Goal: Information Seeking & Learning: Learn about a topic

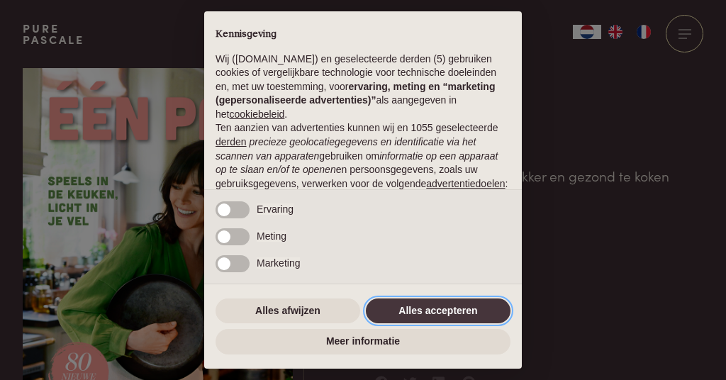
click at [423, 314] on button "Alles accepteren" at bounding box center [438, 312] width 145 height 26
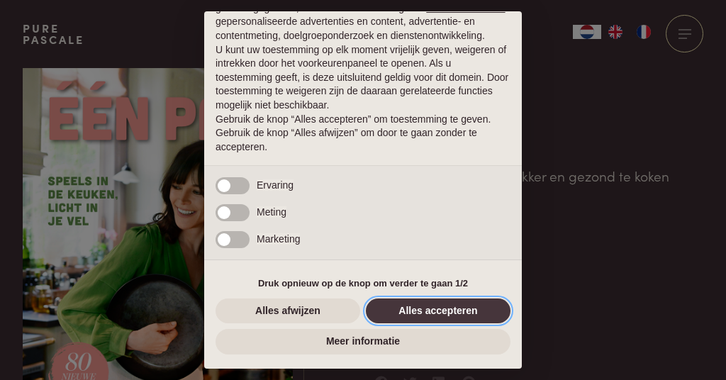
click at [421, 314] on button "Alles accepteren" at bounding box center [438, 312] width 145 height 26
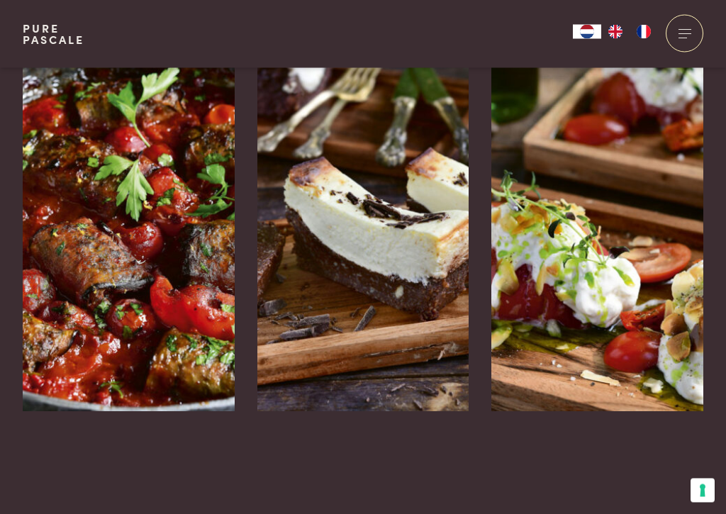
scroll to position [2308, 0]
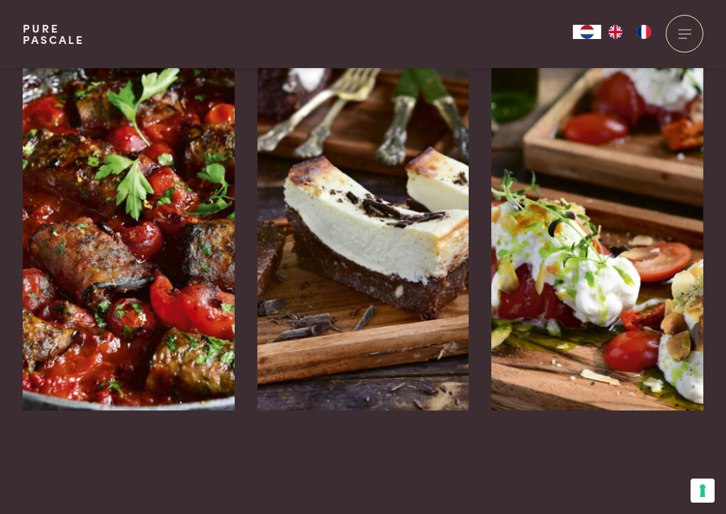
click at [200, 278] on img at bounding box center [129, 198] width 212 height 426
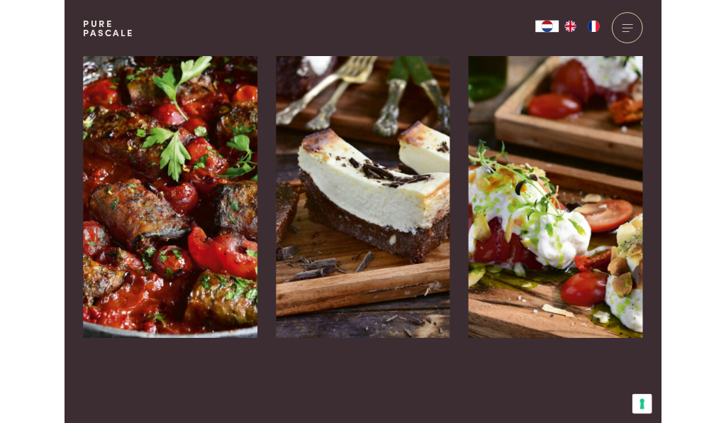
scroll to position [2287, 0]
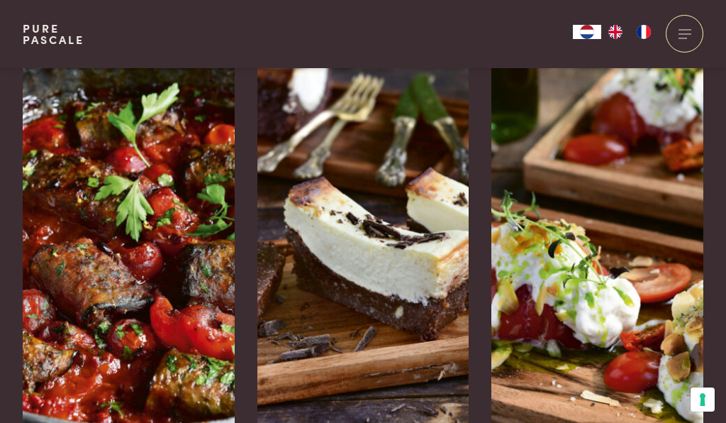
click at [408, 279] on img at bounding box center [364, 219] width 212 height 426
click at [609, 298] on img at bounding box center [598, 219] width 212 height 426
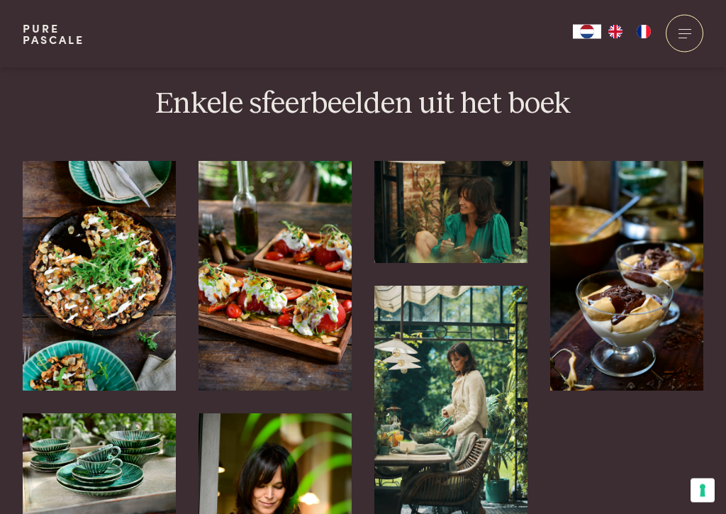
scroll to position [3126, 0]
click at [146, 285] on img at bounding box center [99, 276] width 153 height 230
click at [140, 304] on img at bounding box center [99, 276] width 153 height 230
click at [626, 280] on img at bounding box center [627, 276] width 153 height 230
click at [629, 285] on img at bounding box center [627, 276] width 153 height 230
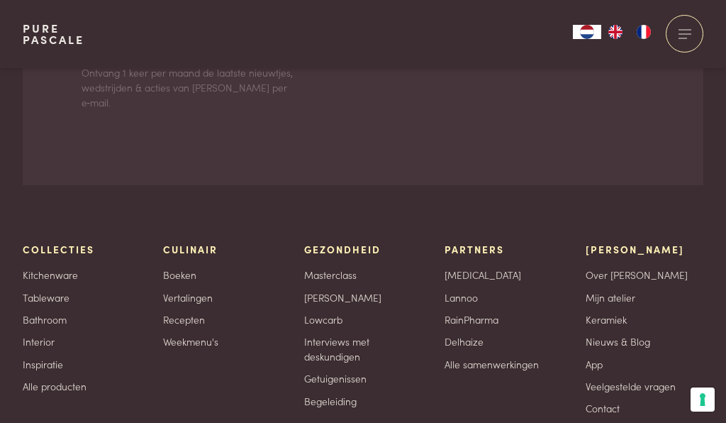
scroll to position [4315, 0]
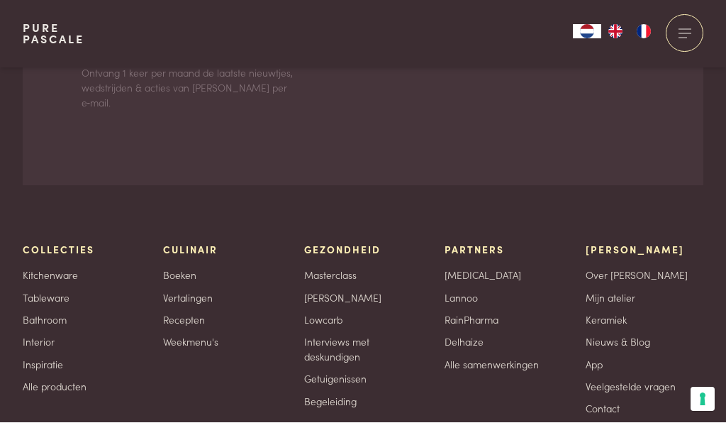
click at [195, 313] on link "Recepten" at bounding box center [184, 320] width 42 height 15
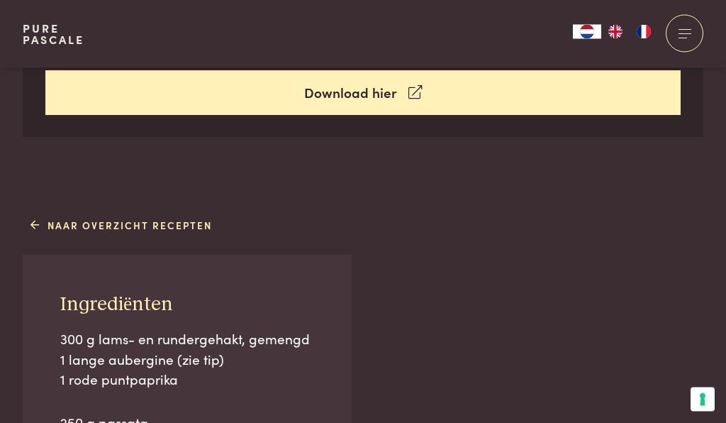
scroll to position [711, 0]
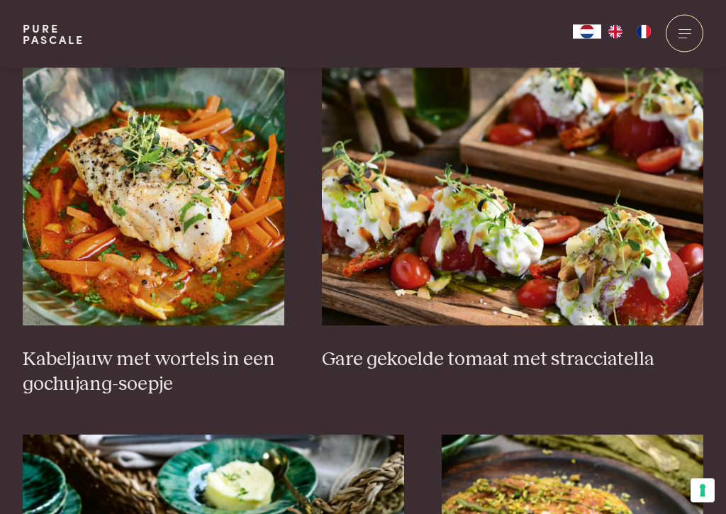
scroll to position [973, 0]
click at [236, 250] on img at bounding box center [154, 184] width 262 height 284
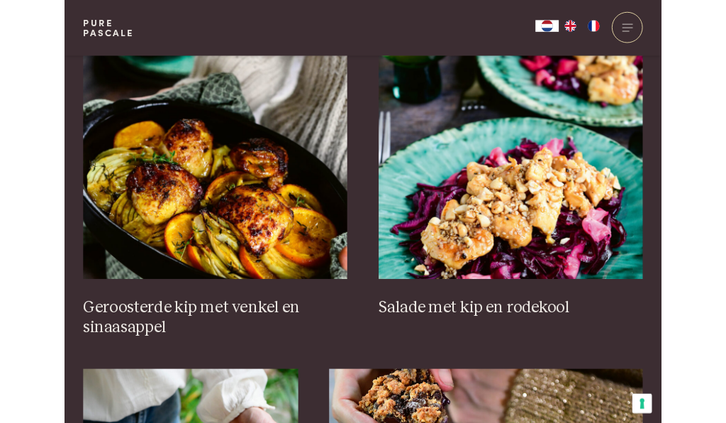
scroll to position [1747, 0]
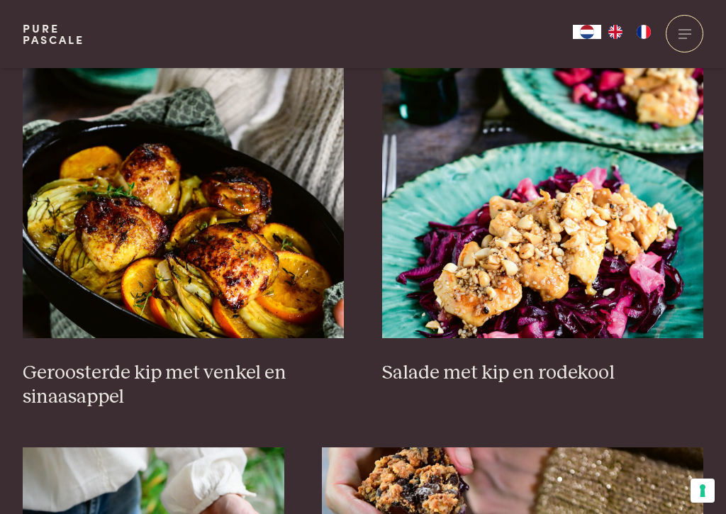
click at [259, 365] on h3 "Geroosterde kip met venkel en sinaasappel" at bounding box center [184, 385] width 322 height 49
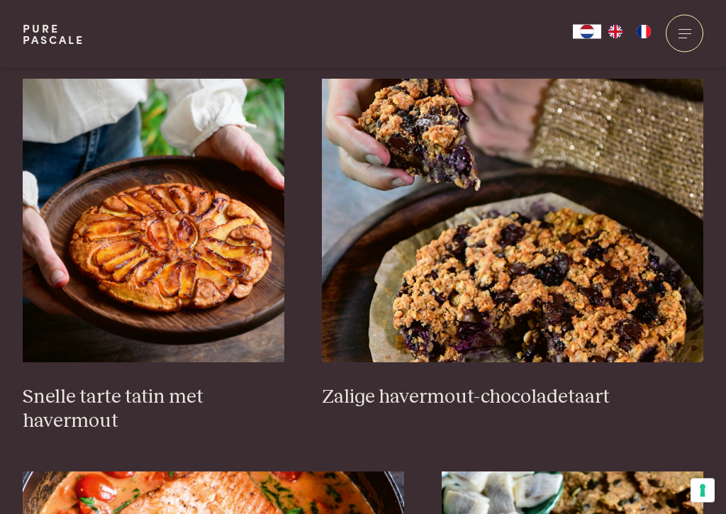
scroll to position [2115, 0]
click at [189, 387] on h3 "Snelle tarte tatin met havermout" at bounding box center [154, 409] width 262 height 49
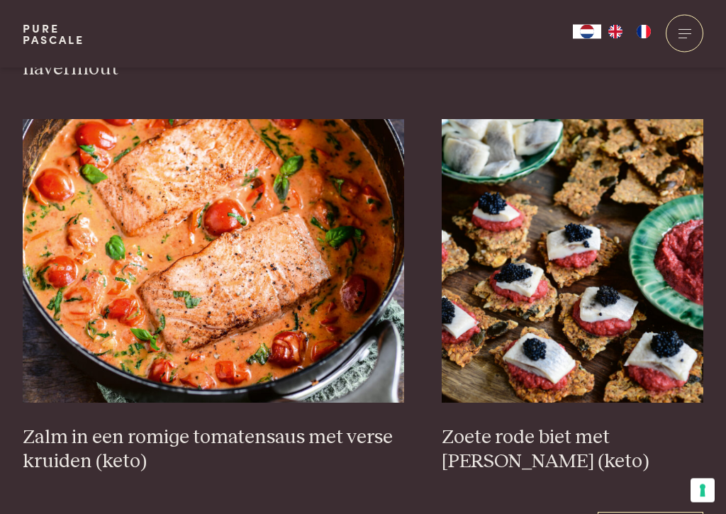
scroll to position [2470, 0]
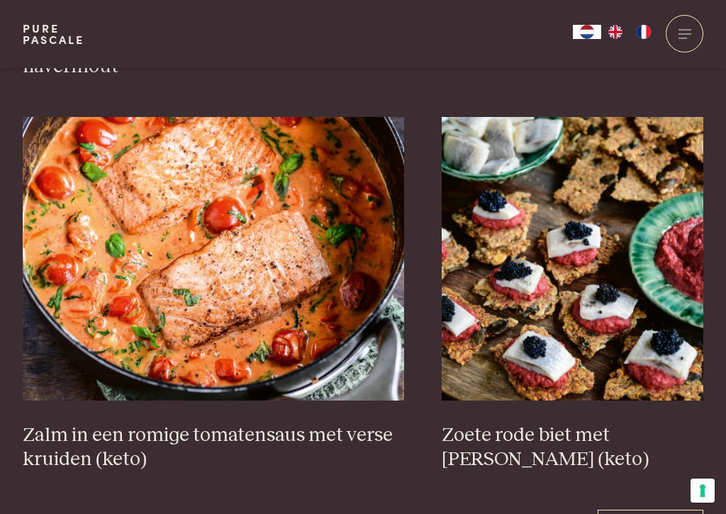
click at [311, 422] on h3 "Zalm in een romige tomatensaus met verse kruiden (keto)" at bounding box center [214, 448] width 382 height 49
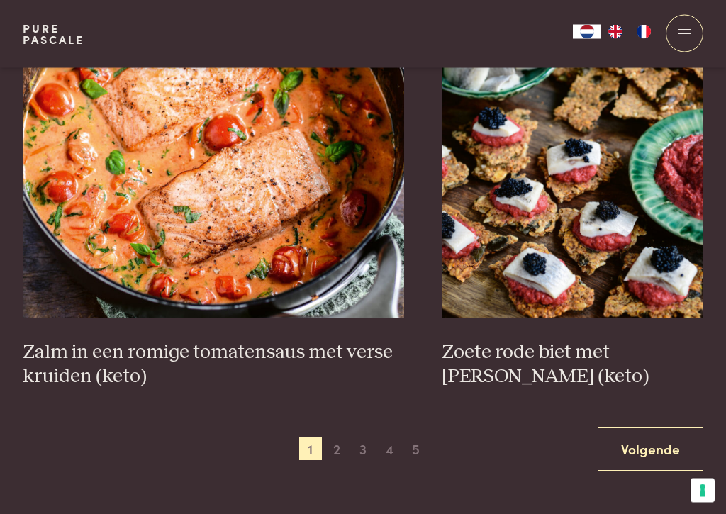
scroll to position [2553, 0]
click at [338, 422] on span "2" at bounding box center [337, 449] width 23 height 23
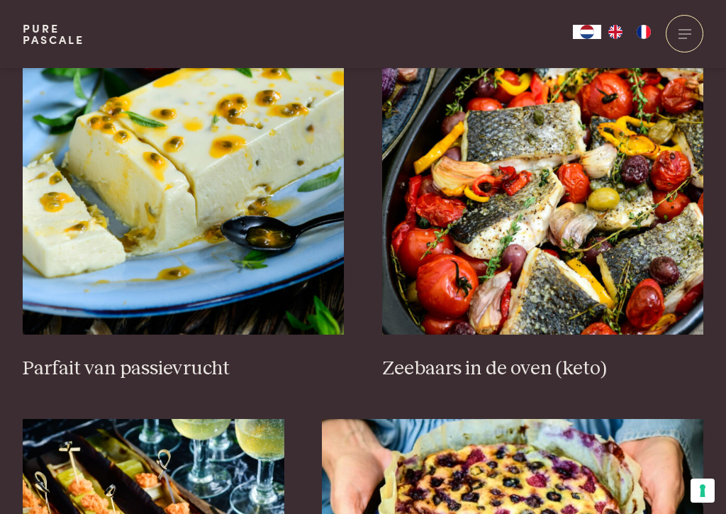
scroll to position [579, 0]
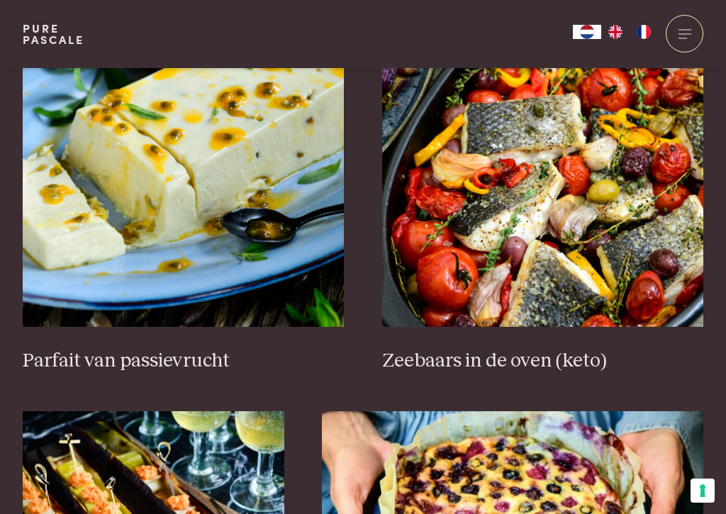
click at [470, 363] on h3 "Zeebaars in de oven (keto)" at bounding box center [543, 361] width 322 height 25
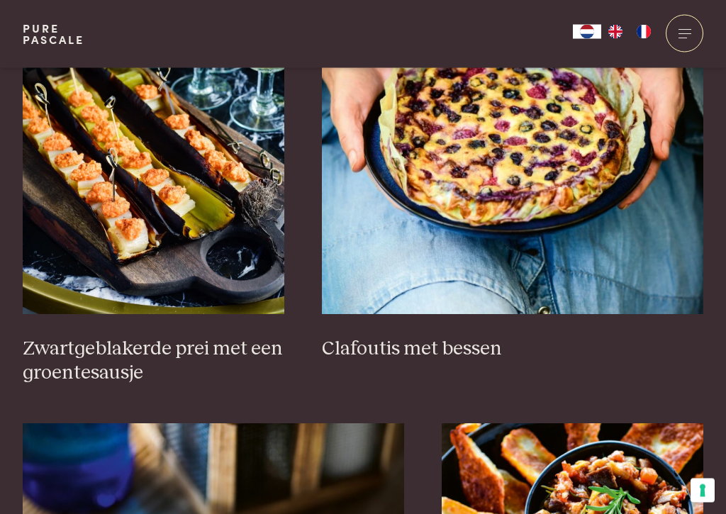
scroll to position [960, 0]
click at [476, 351] on h3 "Clafoutis met bessen" at bounding box center [513, 349] width 382 height 25
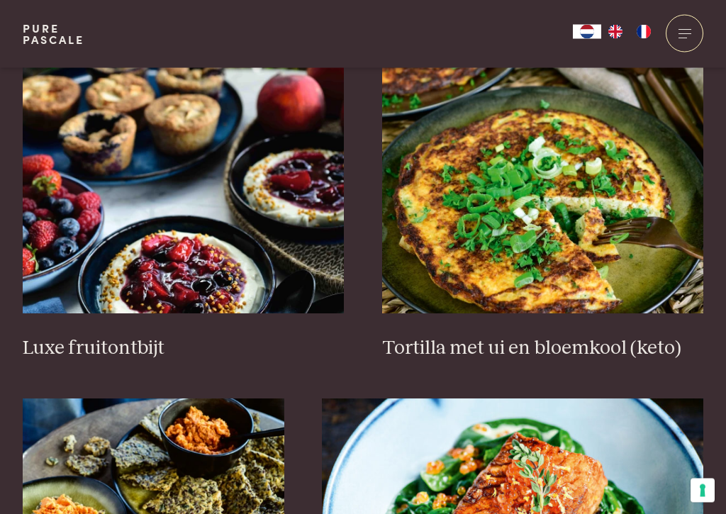
scroll to position [1747, 0]
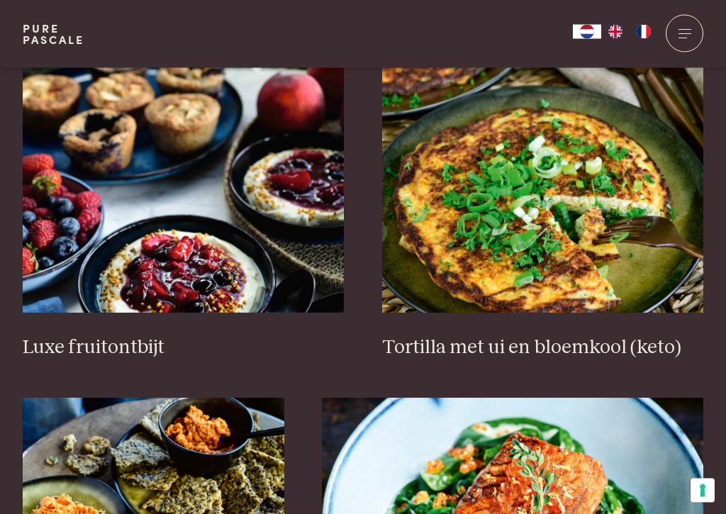
click at [542, 345] on h3 "Tortilla met ui en bloemkool (keto)" at bounding box center [543, 348] width 322 height 25
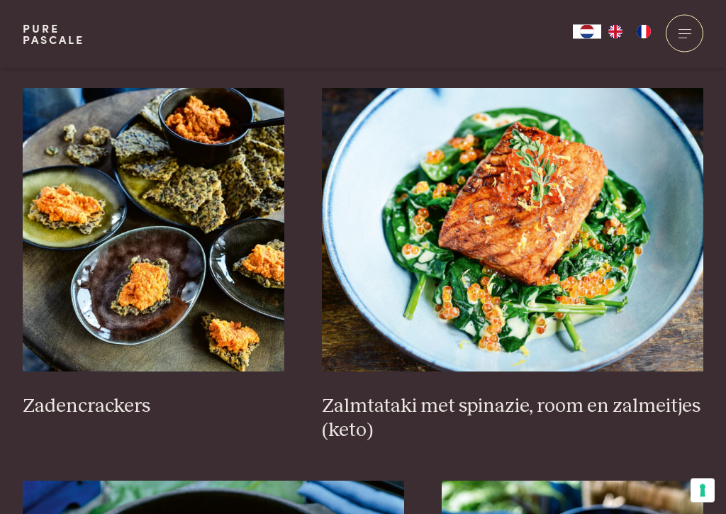
scroll to position [2057, 0]
click at [381, 412] on h3 "Zalmtataki met spinazie, room en zalmeitjes (keto)" at bounding box center [513, 418] width 382 height 49
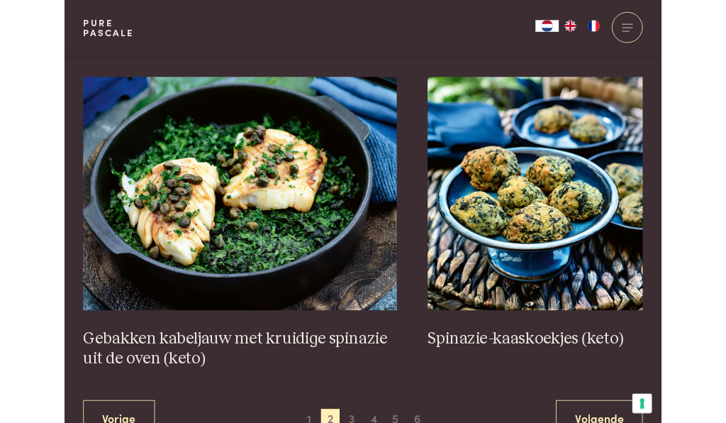
scroll to position [2446, 0]
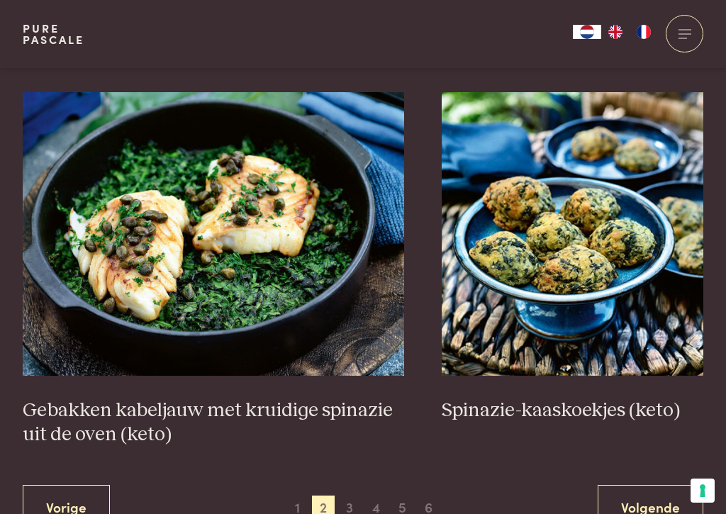
click at [304, 399] on h3 "Gebakken kabeljauw met kruidige spinazie uit de oven (keto)" at bounding box center [214, 423] width 382 height 49
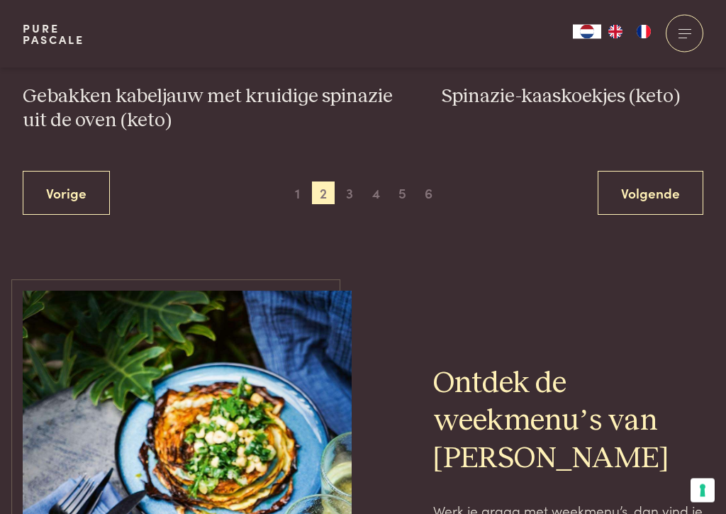
scroll to position [2773, 0]
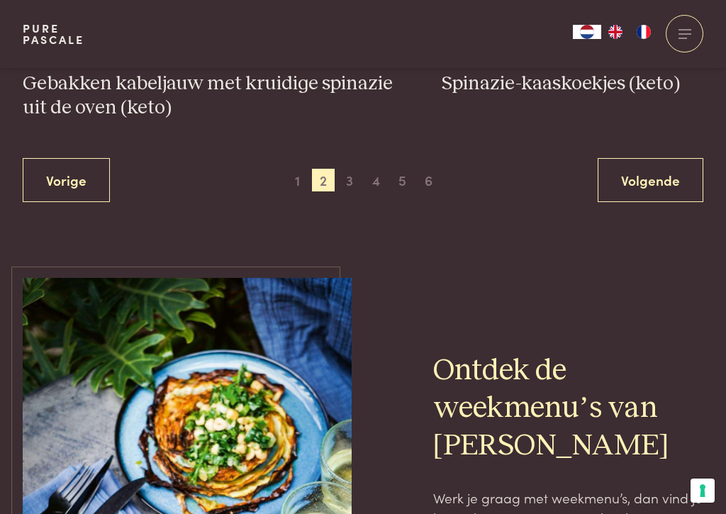
click at [355, 169] on span "3" at bounding box center [349, 180] width 23 height 23
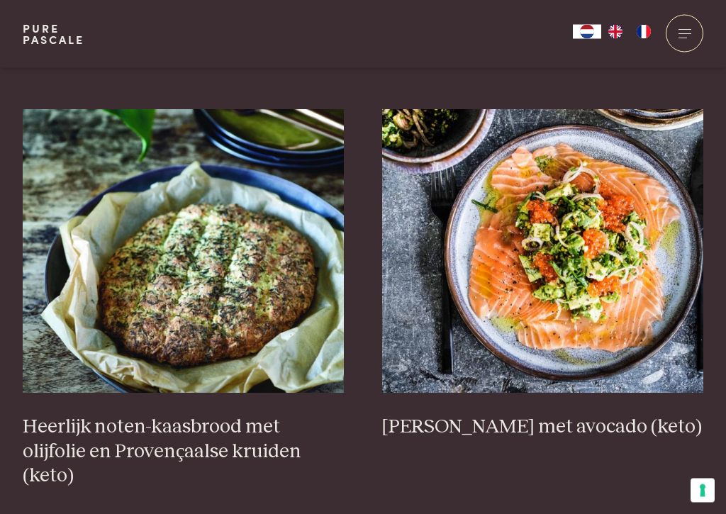
scroll to position [519, 0]
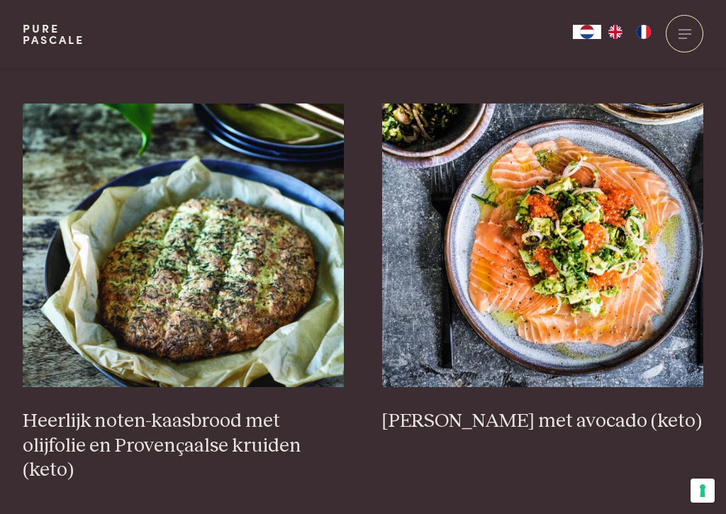
click at [624, 418] on h3 "Rauwe zalm met avocado (keto)" at bounding box center [543, 421] width 322 height 25
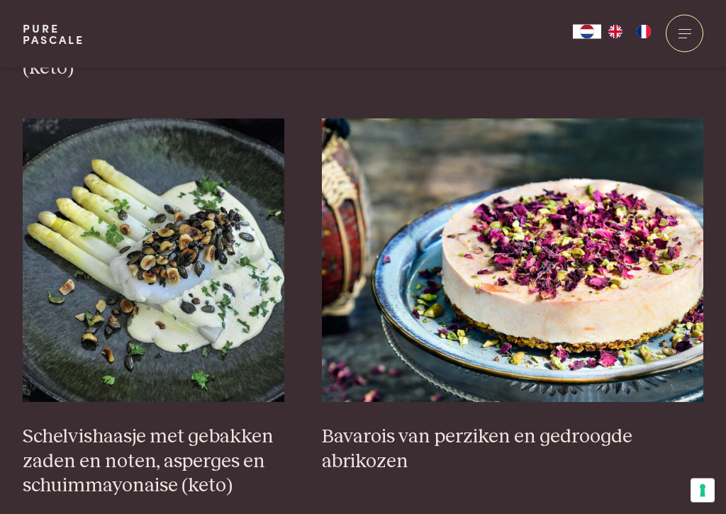
scroll to position [921, 0]
click at [391, 422] on h3 "Bavarois van perziken en gedroogde abrikozen" at bounding box center [513, 449] width 382 height 49
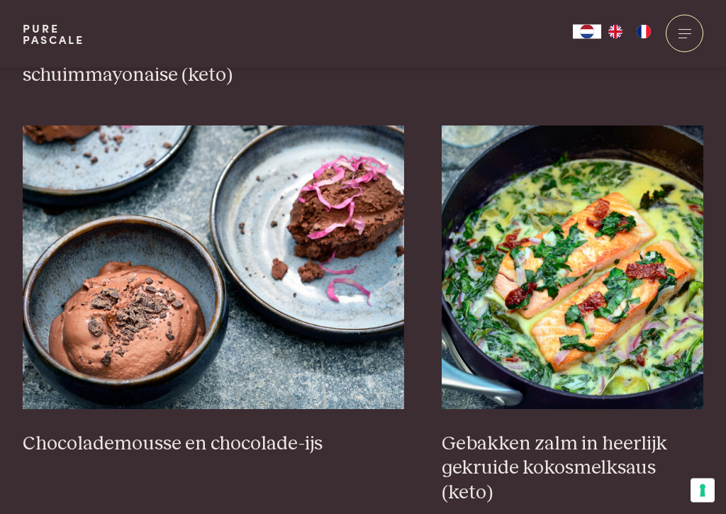
scroll to position [1332, 0]
click at [279, 422] on h3 "Chocolademousse en chocolade-ijs" at bounding box center [214, 444] width 382 height 25
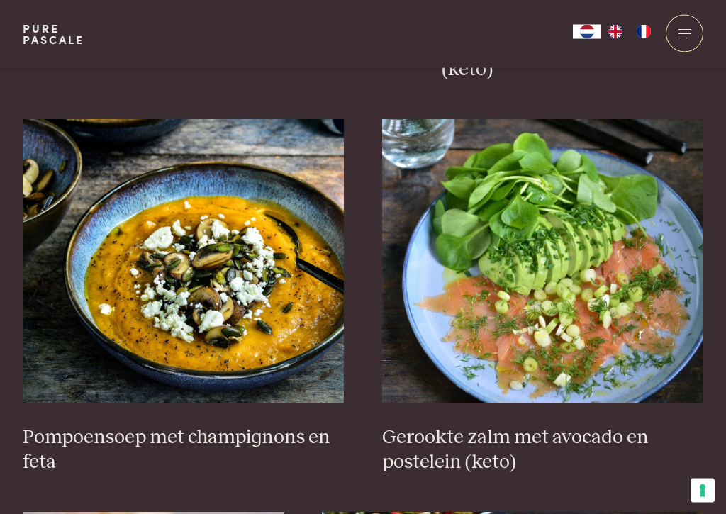
scroll to position [1756, 0]
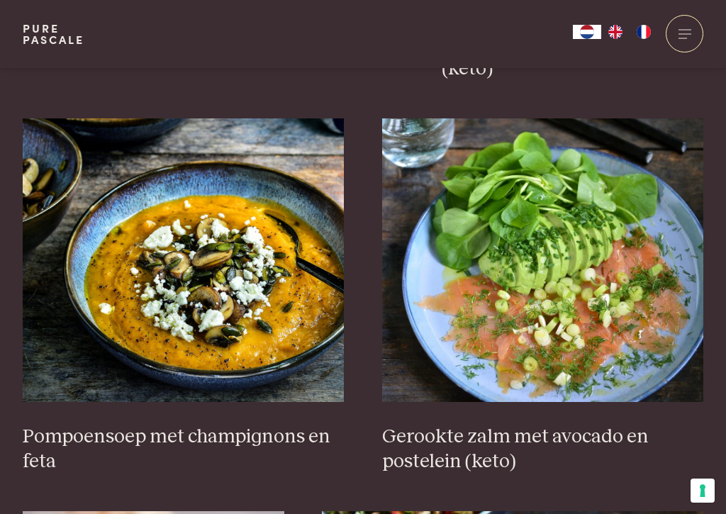
click at [270, 422] on h3 "Pompoensoep met champignons en feta" at bounding box center [184, 449] width 322 height 49
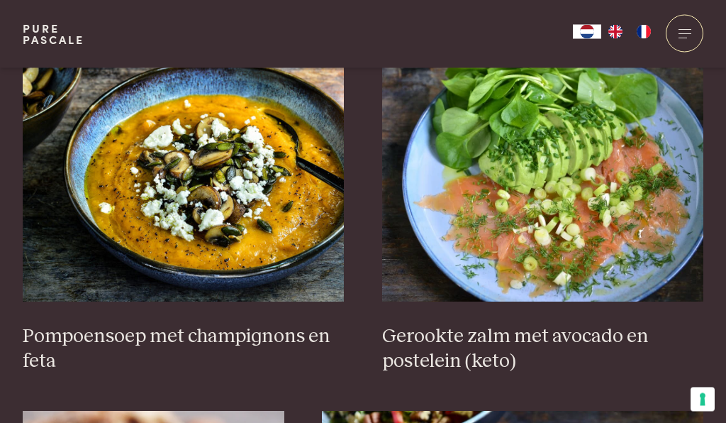
scroll to position [1857, 0]
click at [577, 324] on h3 "Gerookte zalm met avocado en postelein (keto)" at bounding box center [543, 348] width 322 height 49
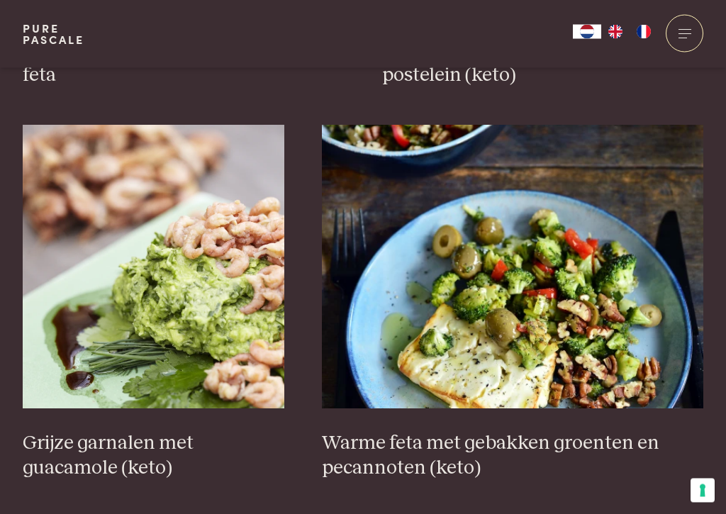
scroll to position [2142, 0]
click at [163, 422] on h3 "Grijze garnalen met guacamole (keto)" at bounding box center [154, 455] width 262 height 49
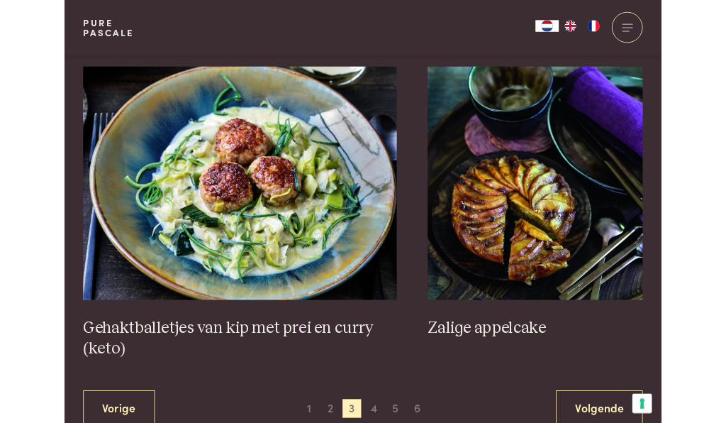
scroll to position [2579, 0]
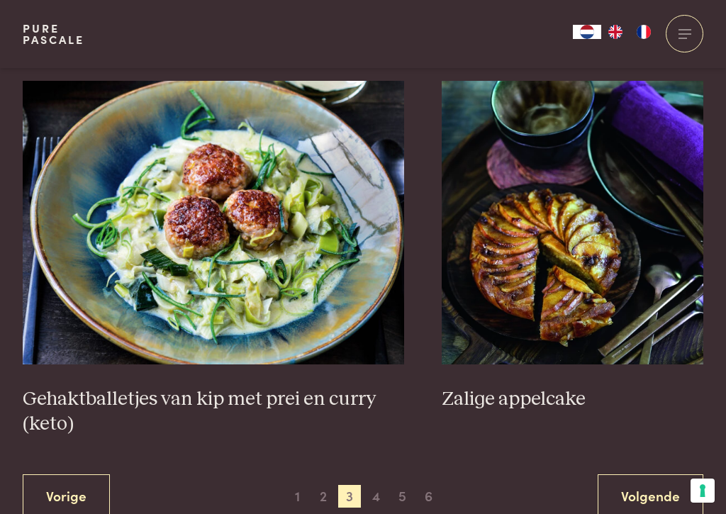
click at [529, 387] on h3 "Zalige appelcake" at bounding box center [573, 399] width 262 height 25
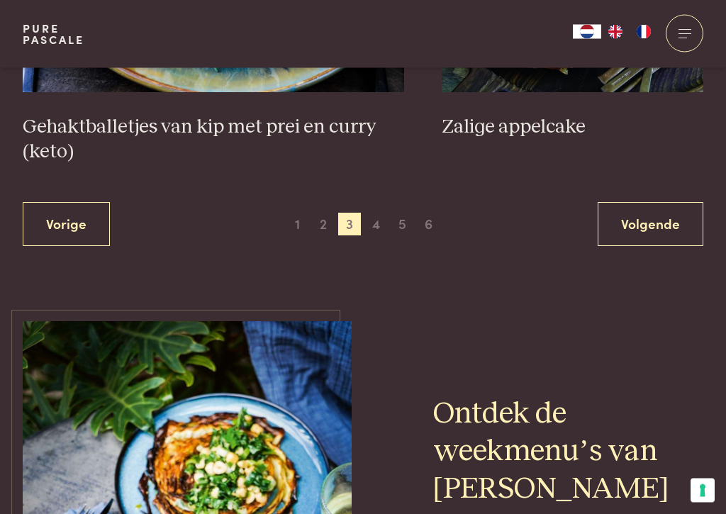
scroll to position [2859, 0]
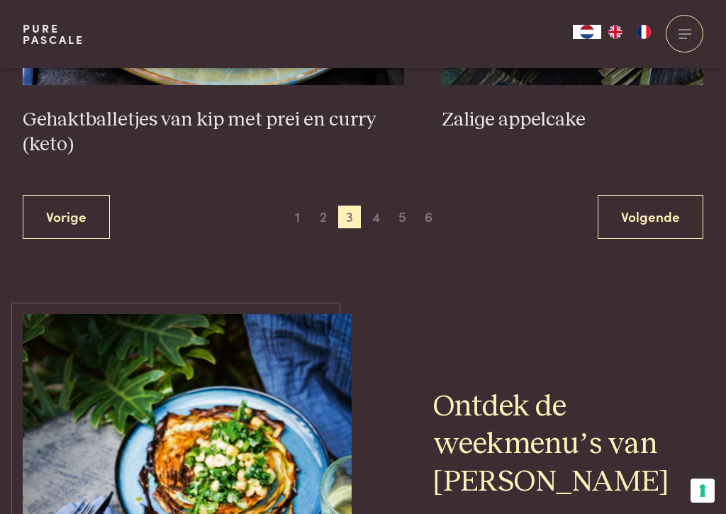
click at [380, 206] on span "4" at bounding box center [376, 217] width 23 height 23
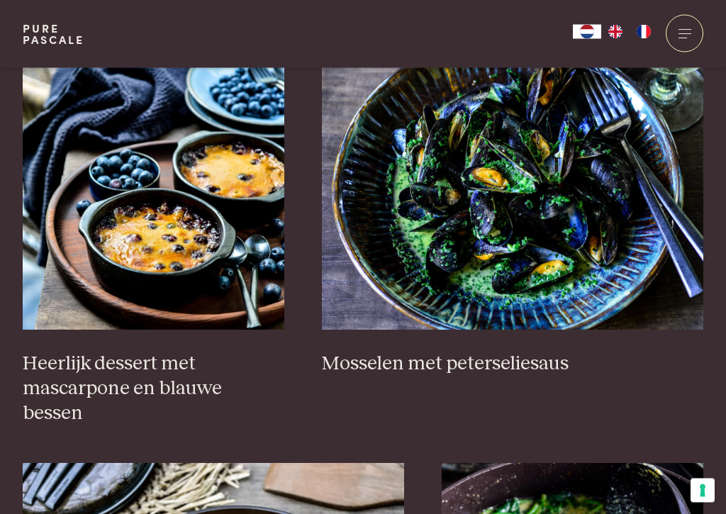
scroll to position [970, 0]
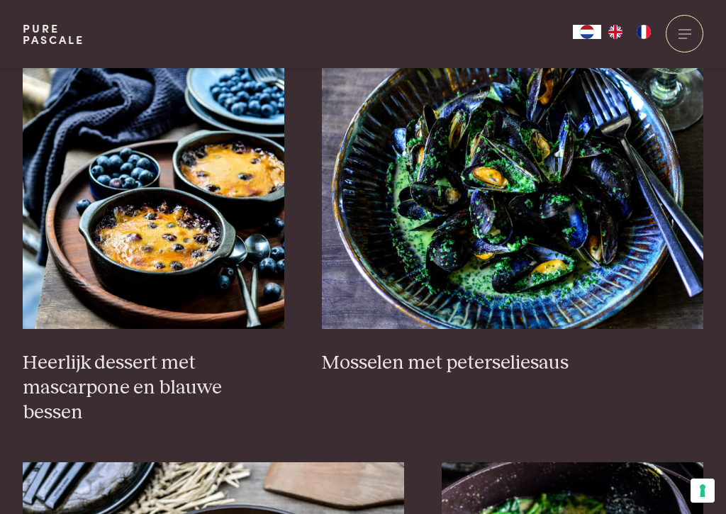
click at [236, 385] on h3 "Heerlijk dessert met mascarpone en blauwe bessen" at bounding box center [154, 388] width 262 height 74
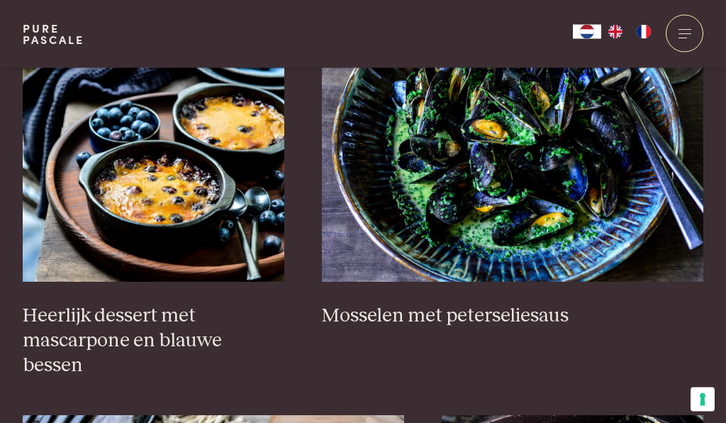
scroll to position [1017, 0]
click at [542, 311] on h3 "Mosselen met peterseliesaus" at bounding box center [513, 316] width 382 height 25
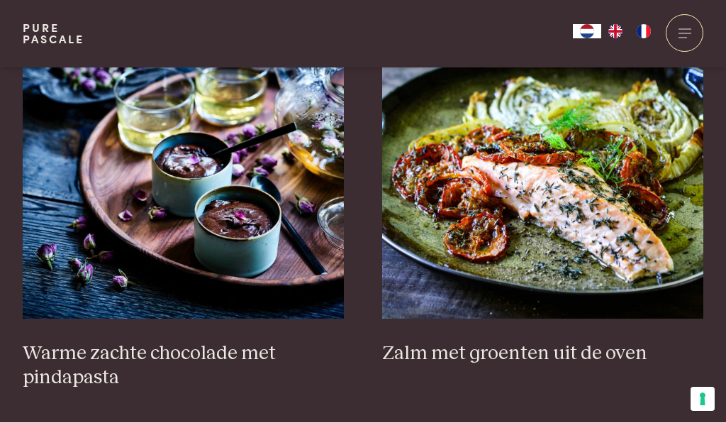
scroll to position [1768, 0]
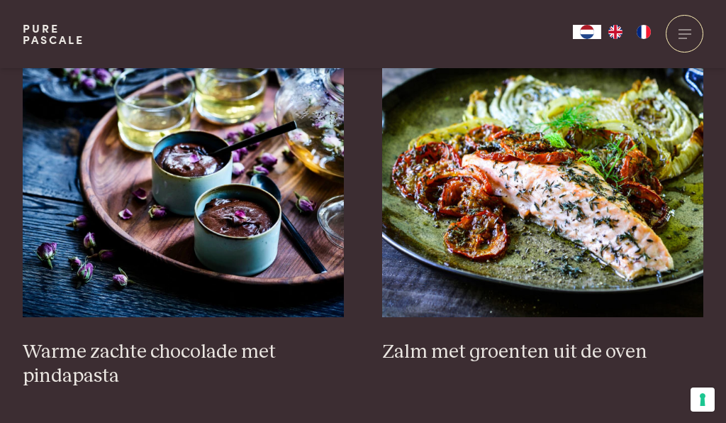
click at [448, 340] on h3 "Zalm met groenten uit de oven" at bounding box center [543, 352] width 322 height 25
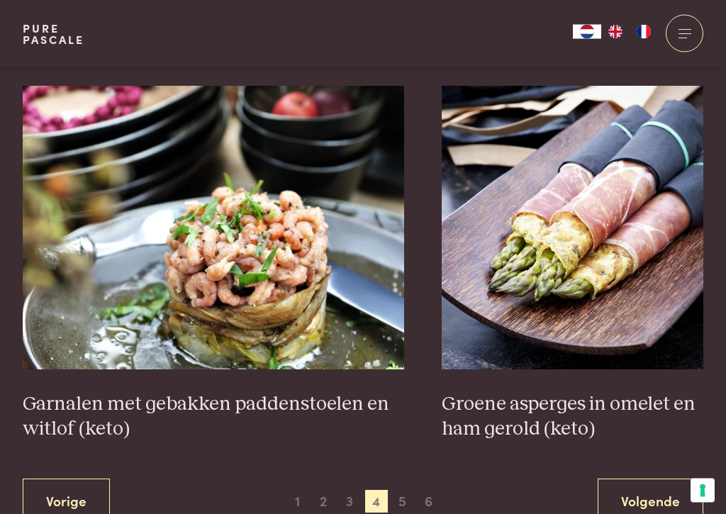
scroll to position [2489, 0]
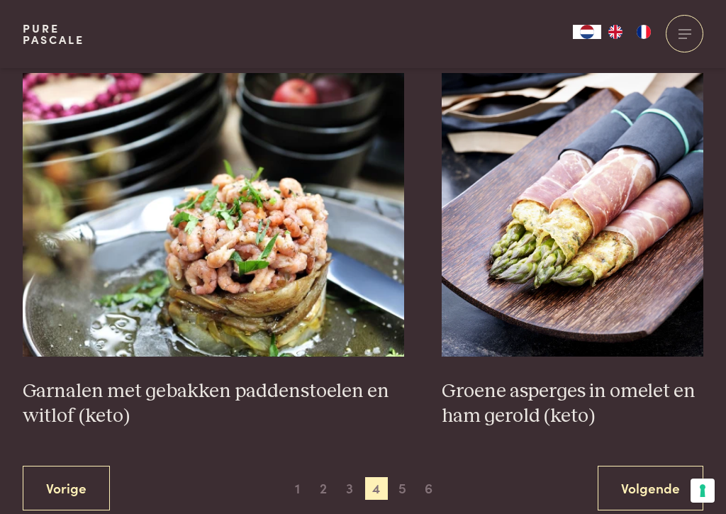
click at [306, 380] on h3 "Garnalen met gebakken paddenstoelen en witlof (keto)" at bounding box center [214, 404] width 382 height 49
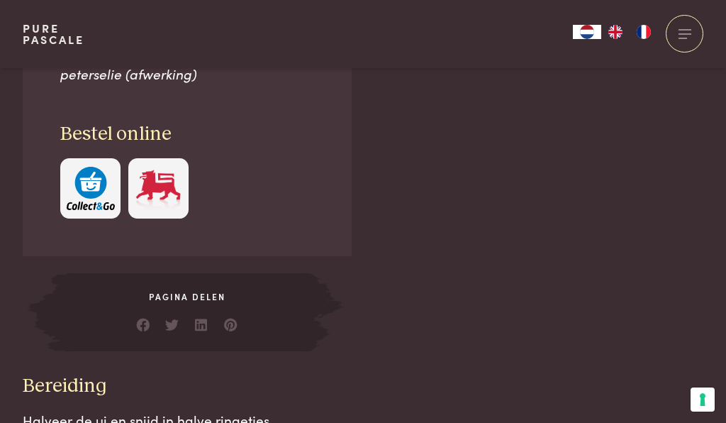
scroll to position [1166, 0]
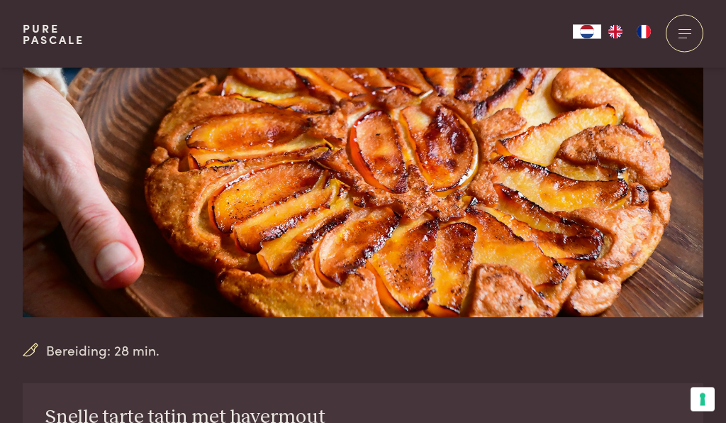
scroll to position [145, 0]
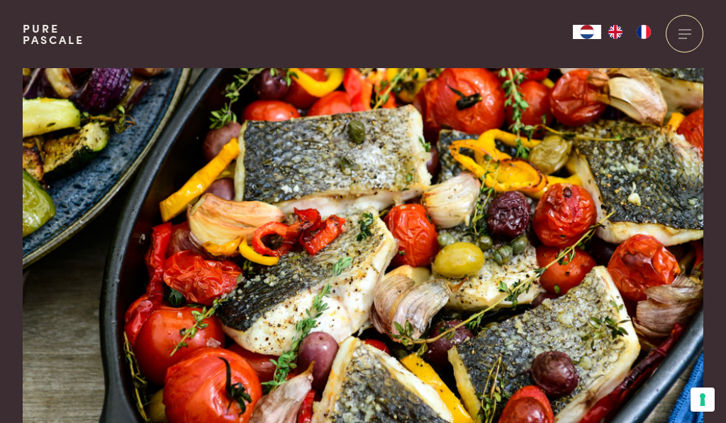
scroll to position [21, 0]
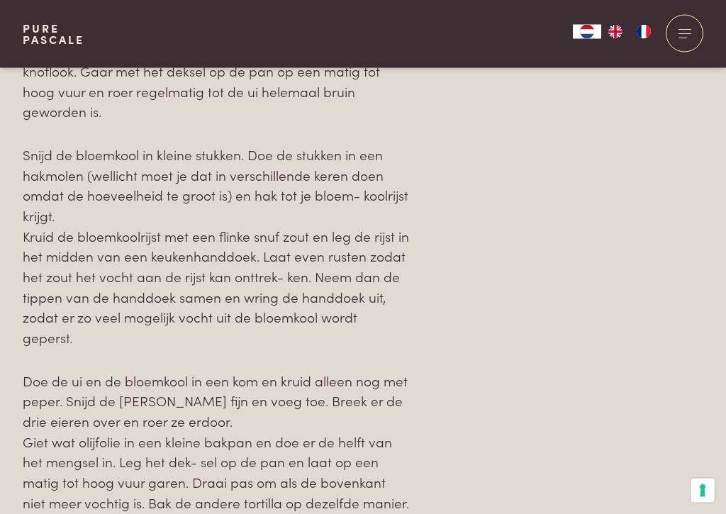
scroll to position [1613, 0]
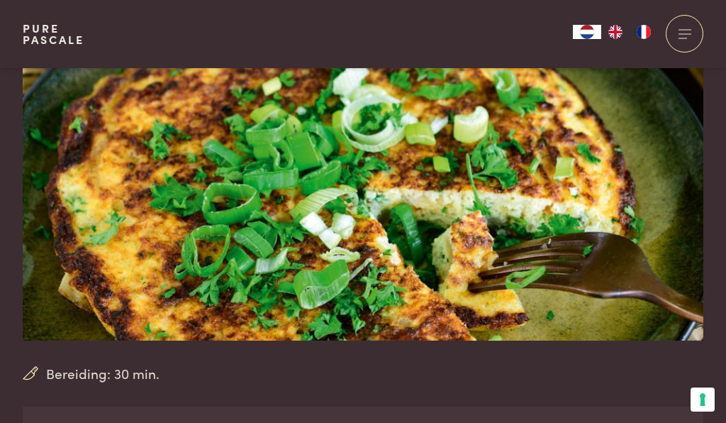
scroll to position [22, 0]
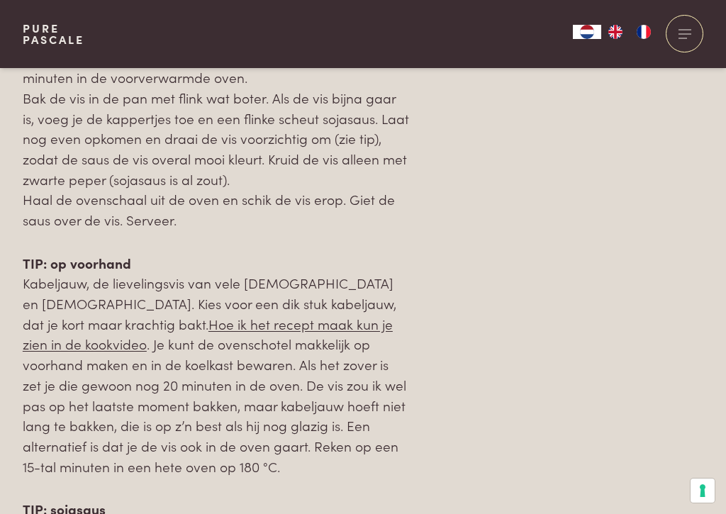
scroll to position [1649, 0]
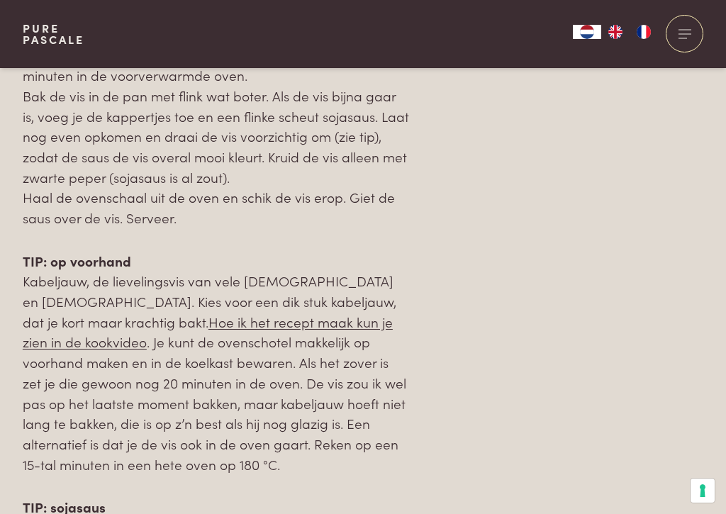
click at [468, 378] on div "Over dit recept Zo puur, eenvoudig en lekker! Ingrediënten voor - 2 + personen …" at bounding box center [363, 3] width 681 height 1399
click at [472, 378] on div "Over dit recept Zo puur, eenvoudig en lekker! Ingrediënten voor - 2 + personen …" at bounding box center [363, 3] width 681 height 1399
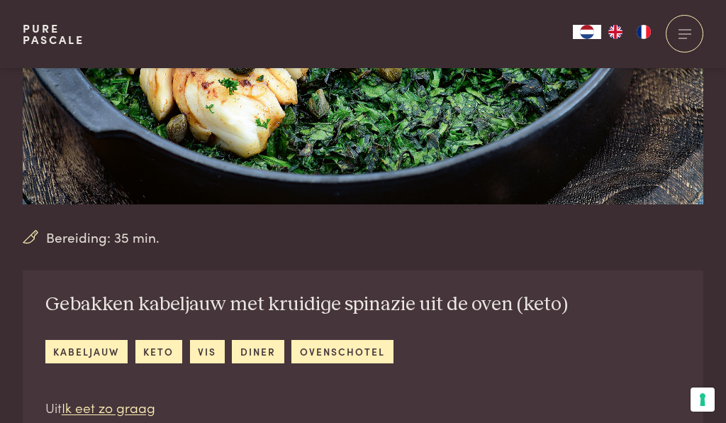
scroll to position [0, 0]
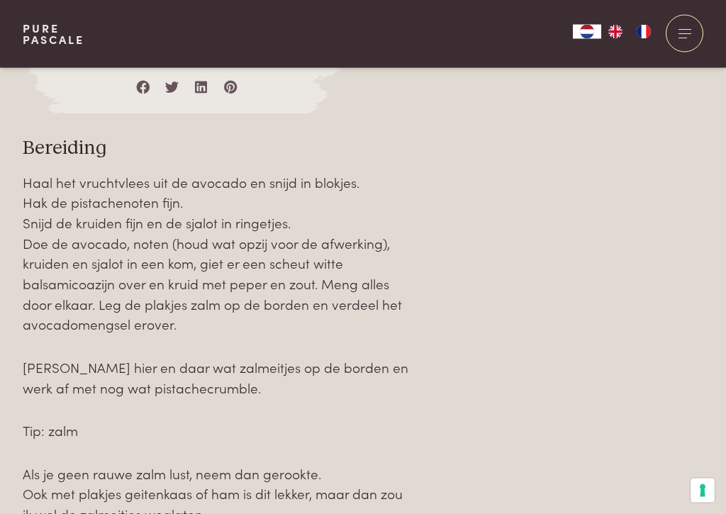
scroll to position [1462, 0]
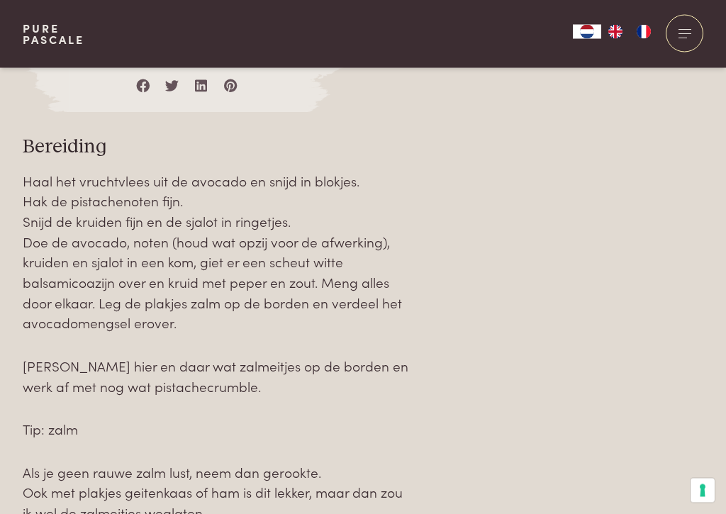
click at [556, 422] on div "Over dit recept [PERSON_NAME] en avocado zijn altijd een heerlijk frisse combin…" at bounding box center [363, 60] width 681 height 1139
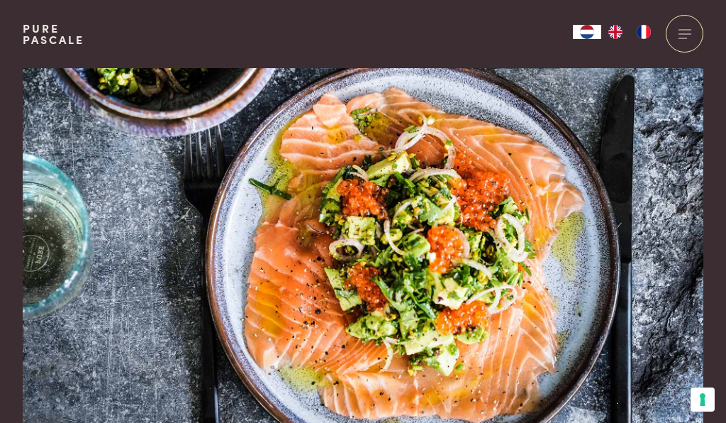
scroll to position [8, 0]
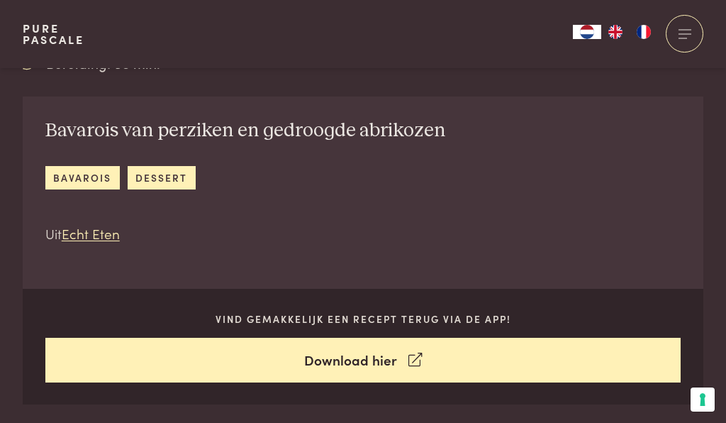
scroll to position [428, 0]
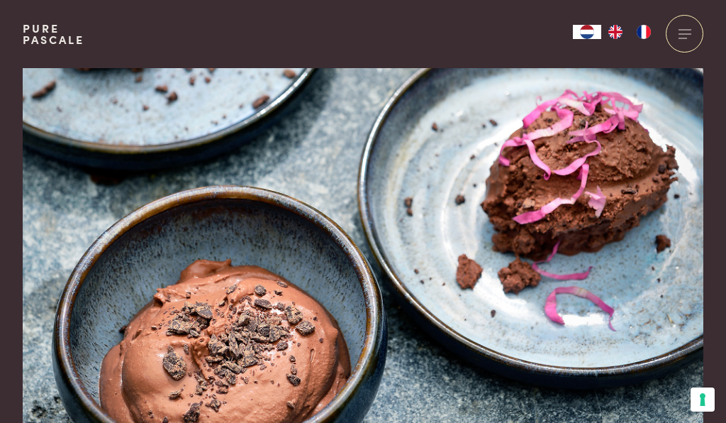
scroll to position [3, 0]
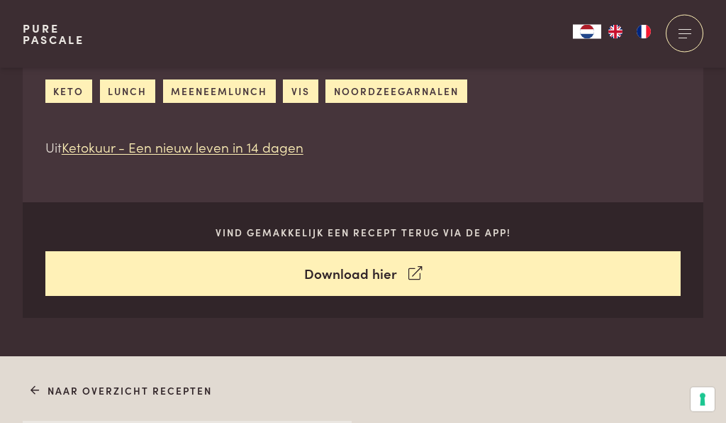
scroll to position [526, 0]
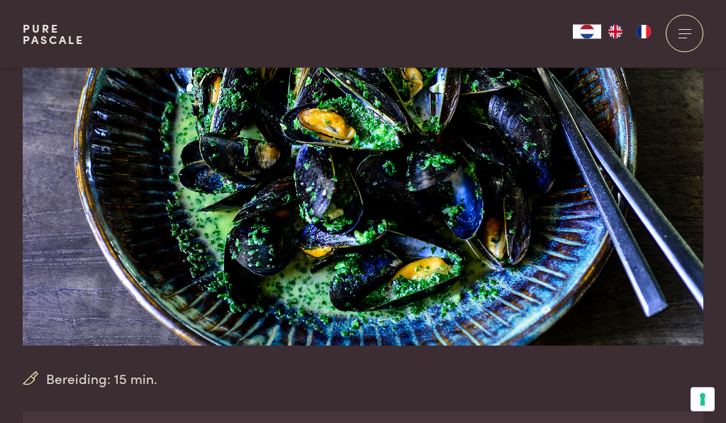
scroll to position [34, 0]
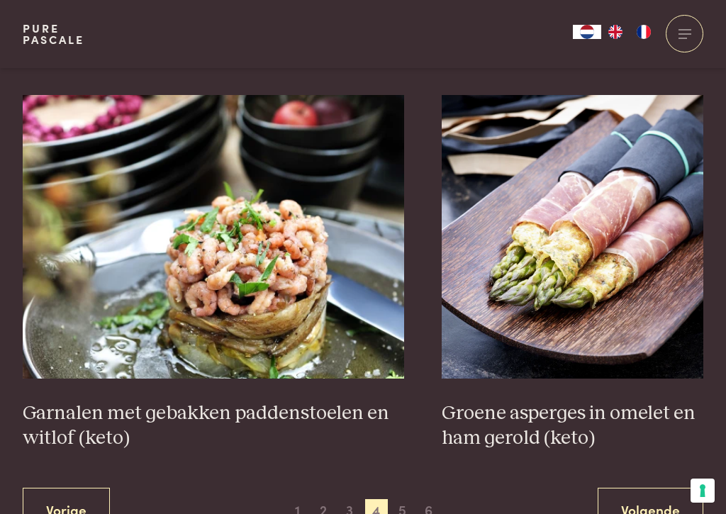
scroll to position [2488, 0]
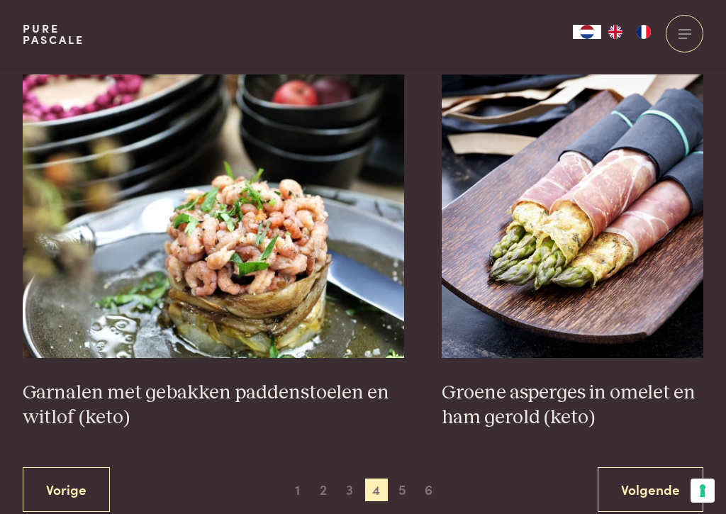
click at [399, 422] on span "5" at bounding box center [403, 490] width 23 height 23
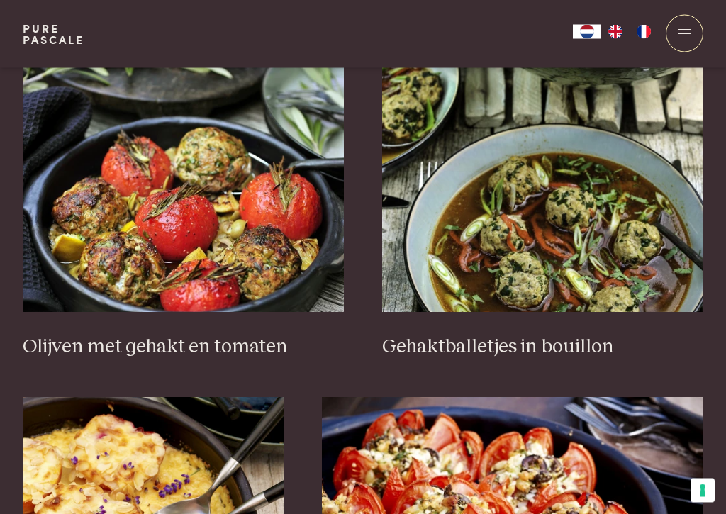
scroll to position [1797, 0]
click at [485, 344] on h3 "Gehaktballetjes in bouillon" at bounding box center [543, 347] width 322 height 25
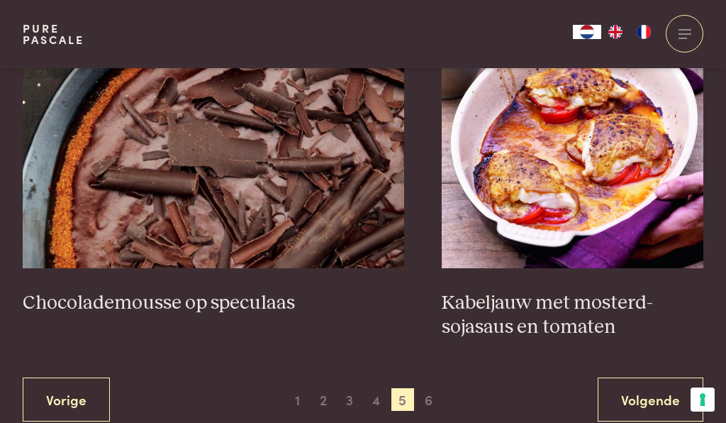
scroll to position [2600, 0]
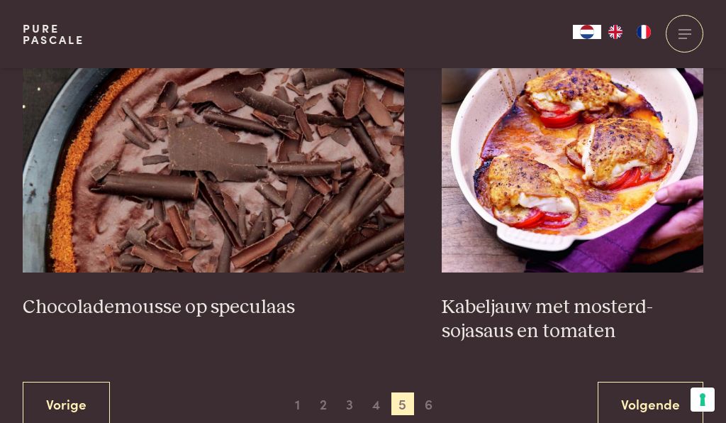
click at [431, 396] on span "6" at bounding box center [429, 403] width 23 height 23
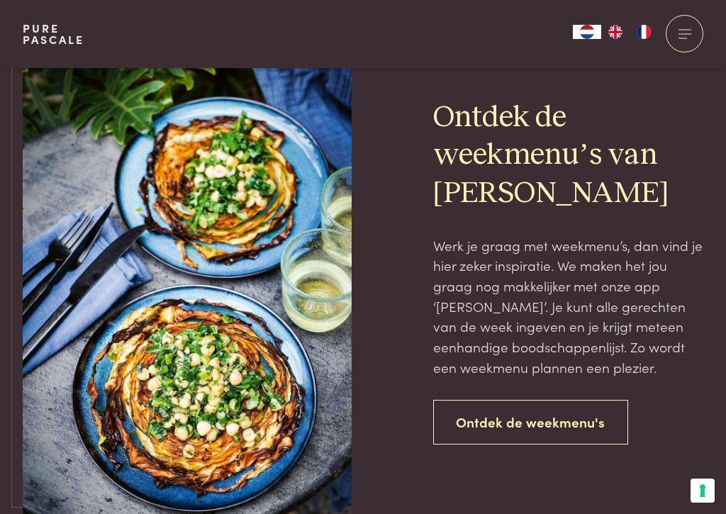
scroll to position [1110, 0]
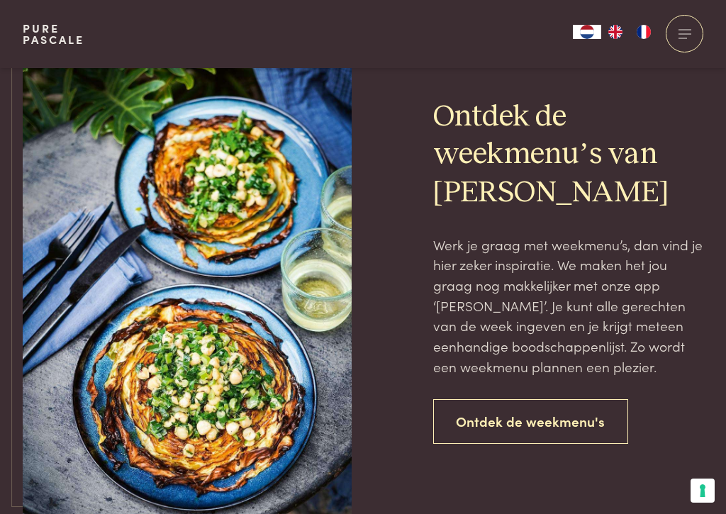
click at [497, 415] on link "Ontdek de weekmenu's" at bounding box center [531, 421] width 196 height 45
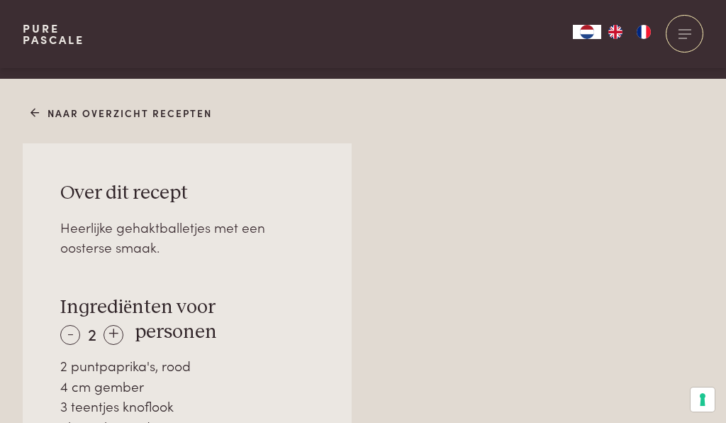
scroll to position [807, 0]
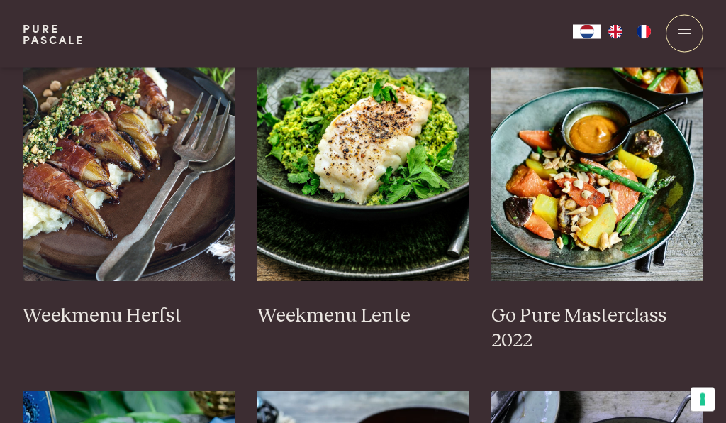
scroll to position [824, 0]
click at [536, 236] on img at bounding box center [598, 139] width 212 height 284
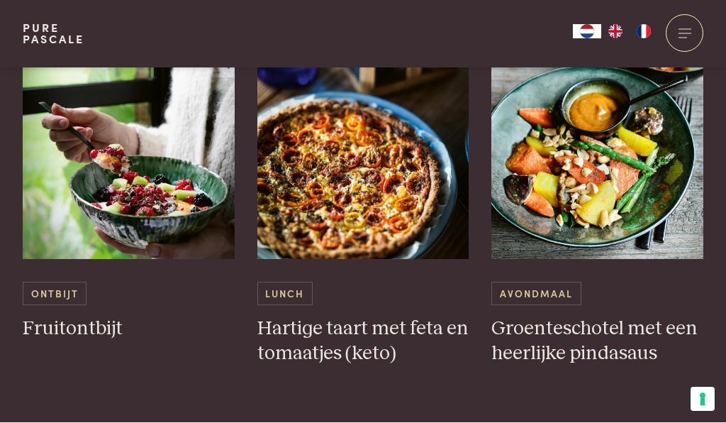
scroll to position [902, 0]
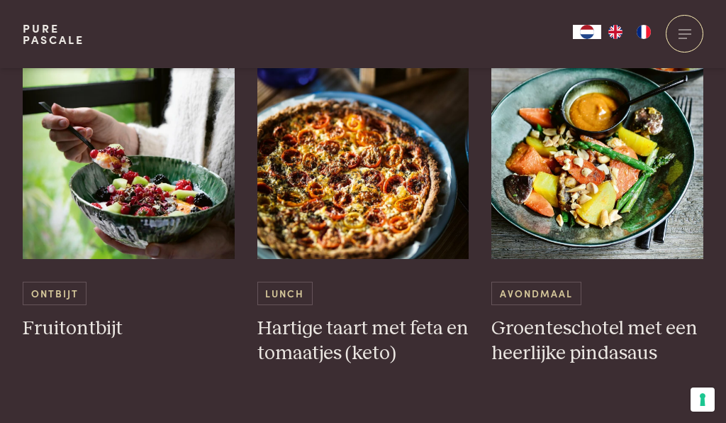
click at [608, 179] on img at bounding box center [598, 117] width 212 height 284
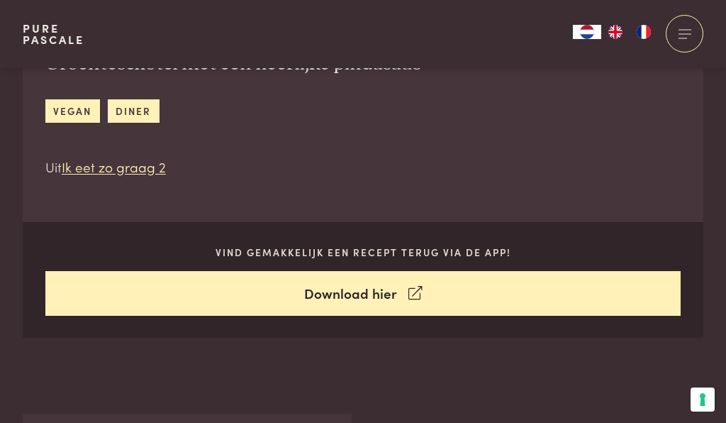
scroll to position [511, 0]
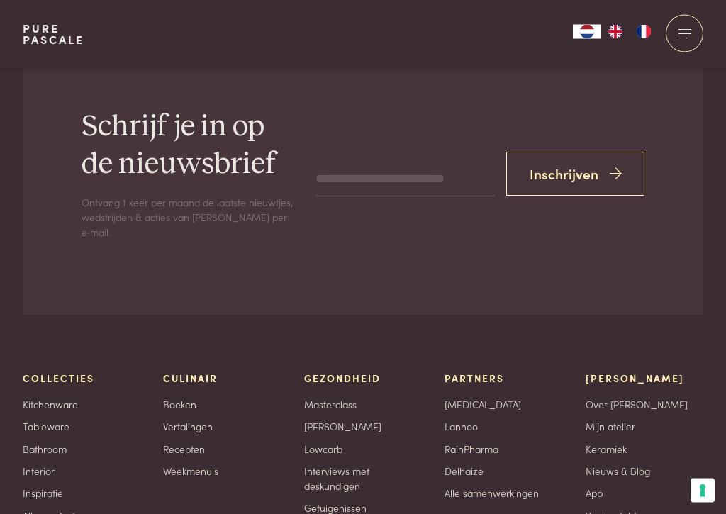
scroll to position [4742, 0]
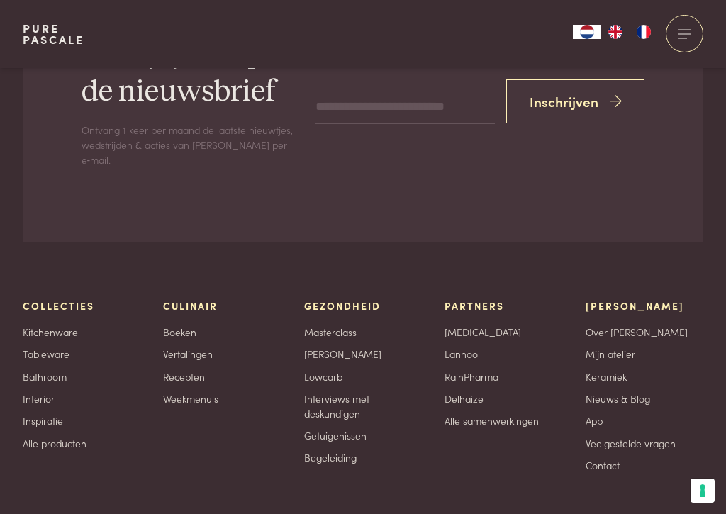
click at [199, 370] on link "Recepten" at bounding box center [184, 377] width 42 height 15
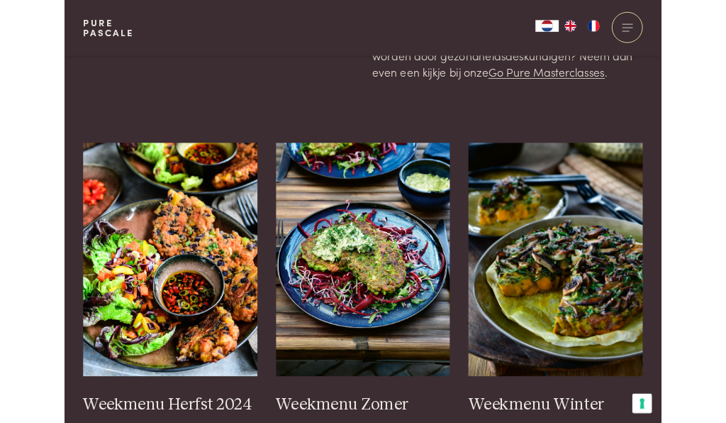
scroll to position [0, 0]
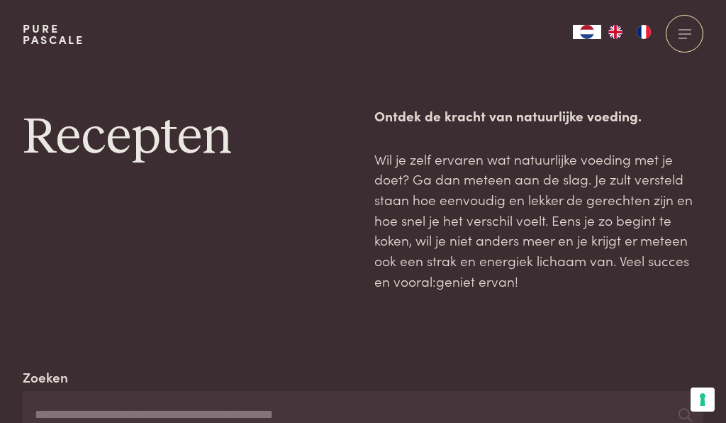
click at [686, 33] on div at bounding box center [685, 34] width 38 height 38
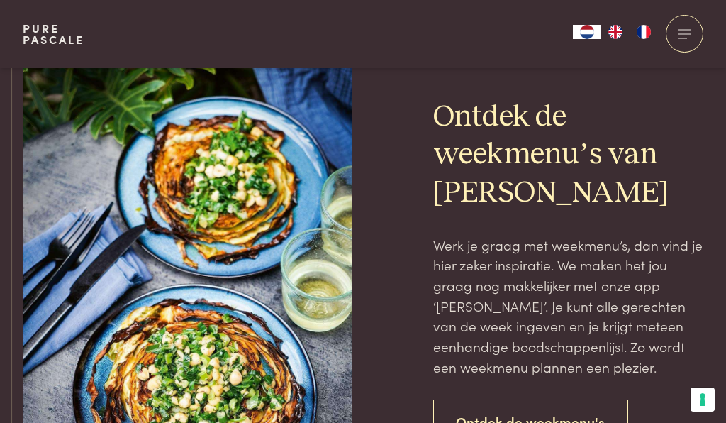
scroll to position [1800, 0]
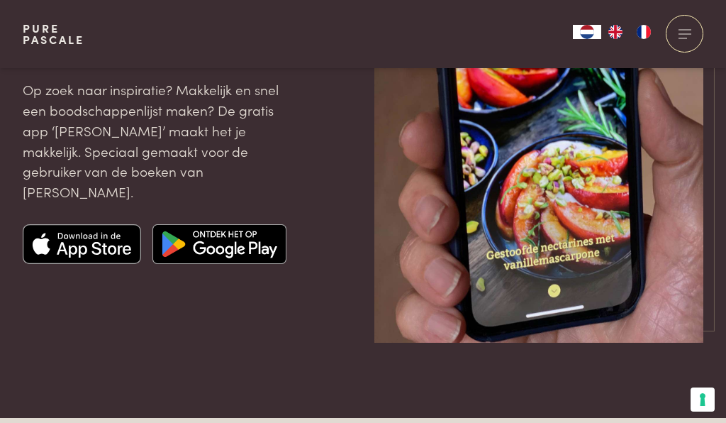
click at [114, 224] on img at bounding box center [82, 244] width 119 height 40
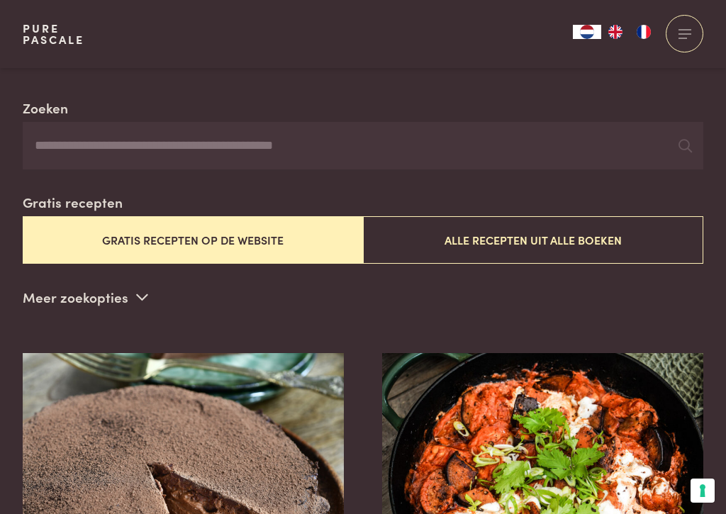
scroll to position [272, 0]
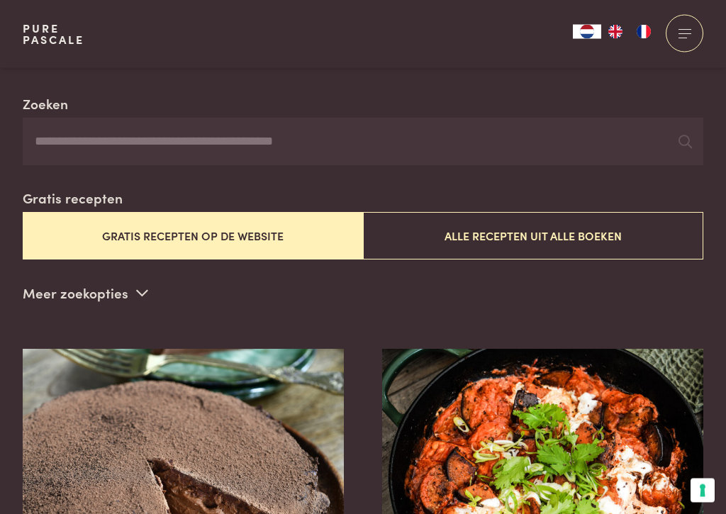
click at [288, 228] on button "Gratis recepten op de website" at bounding box center [193, 237] width 341 height 48
